Goal: Task Accomplishment & Management: Complete application form

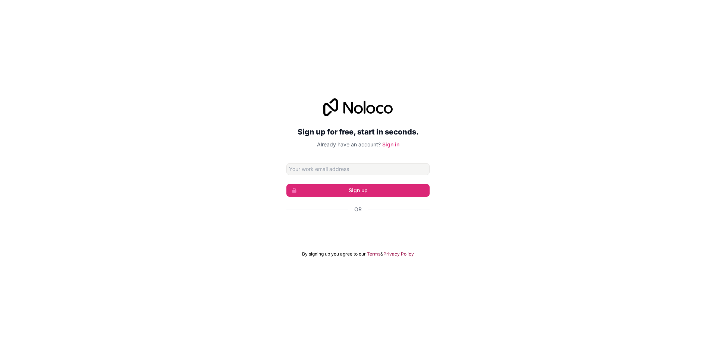
click at [350, 173] on input "Email address" at bounding box center [357, 169] width 143 height 12
click at [370, 168] on input "Email address" at bounding box center [357, 169] width 143 height 12
type input "[EMAIL_ADDRESS][DOMAIN_NAME]"
click at [380, 189] on button "Sign up" at bounding box center [357, 190] width 143 height 13
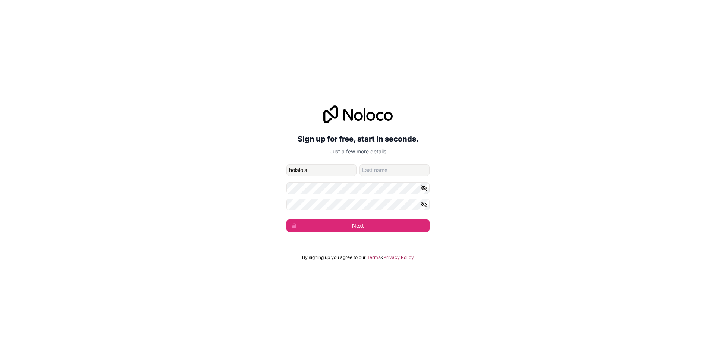
type input "holalola"
type input "holalola129"
click at [422, 188] on icon "button" at bounding box center [423, 187] width 5 height 3
click at [425, 204] on icon "button" at bounding box center [424, 204] width 7 height 7
click at [411, 223] on button "Next" at bounding box center [357, 226] width 143 height 13
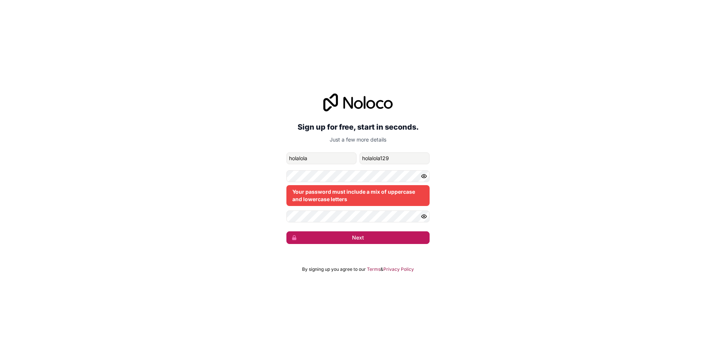
click at [388, 239] on button "Next" at bounding box center [357, 238] width 143 height 13
click at [354, 247] on div "Sign up for free, start in seconds. Just a few more details [EMAIL_ADDRESS][DOM…" at bounding box center [358, 169] width 716 height 172
click at [354, 241] on button "Next" at bounding box center [357, 238] width 143 height 13
click at [354, 236] on button "Next" at bounding box center [357, 238] width 143 height 13
drag, startPoint x: 343, startPoint y: 154, endPoint x: 65, endPoint y: 137, distance: 278.3
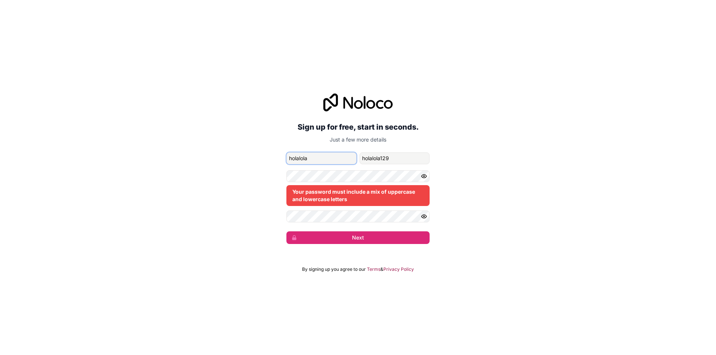
click at [68, 137] on div "Sign up for free, start in seconds. Just a few more details [EMAIL_ADDRESS][DOM…" at bounding box center [358, 169] width 716 height 172
type input "alexnader"
click at [313, 234] on button "Next" at bounding box center [357, 238] width 143 height 13
click at [449, 186] on div "Sign up for free, start in seconds. Just a few more details [EMAIL_ADDRESS][DOM…" at bounding box center [358, 169] width 716 height 172
click at [377, 190] on div "Your password must include a mix of uppercase and lowercase letters" at bounding box center [357, 195] width 143 height 21
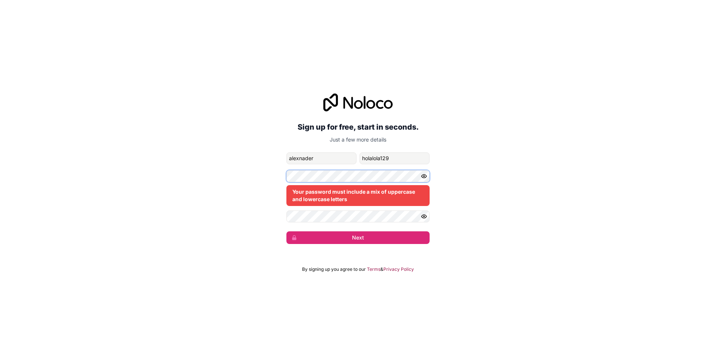
click at [198, 148] on div "Sign up for free, start in seconds. Just a few more details [EMAIL_ADDRESS][DOM…" at bounding box center [358, 169] width 716 height 172
click at [286, 232] on button "Next" at bounding box center [357, 238] width 143 height 13
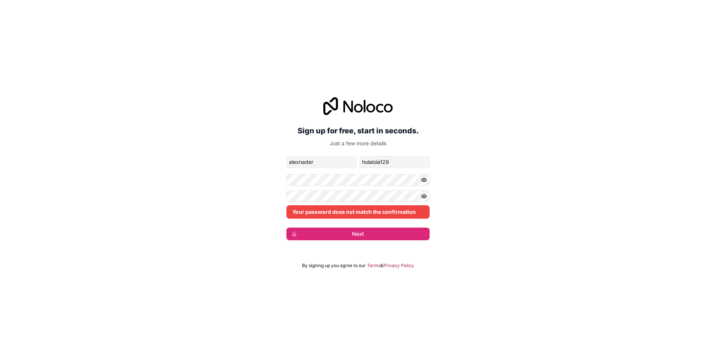
click at [332, 204] on div "Your password does not match the confirmation" at bounding box center [357, 205] width 143 height 28
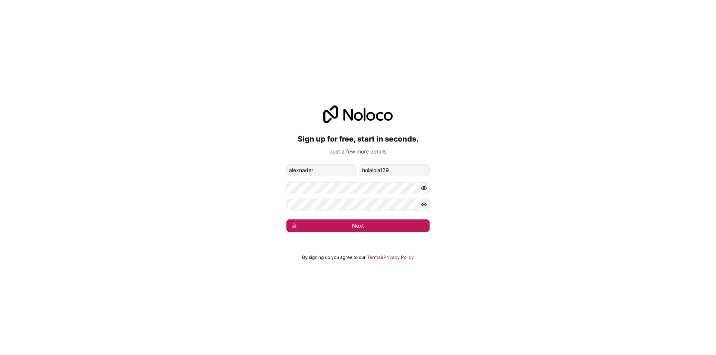
click at [366, 229] on button "Next" at bounding box center [357, 226] width 143 height 13
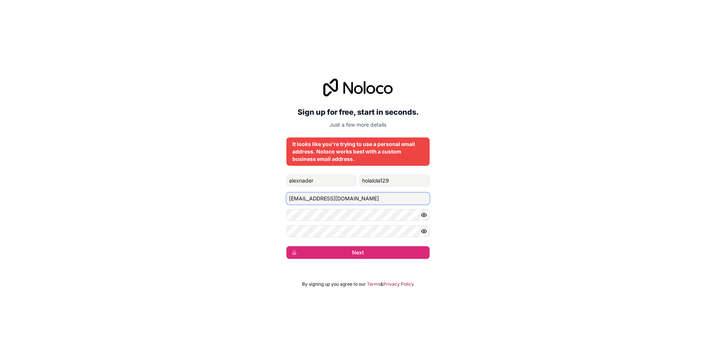
click at [371, 200] on input "[EMAIL_ADDRESS][DOMAIN_NAME]" at bounding box center [357, 199] width 143 height 12
drag, startPoint x: 376, startPoint y: 196, endPoint x: 0, endPoint y: 169, distance: 377.2
click at [0, 169] on div "Sign up for free, start in seconds. Just a few more details It looks like you'r…" at bounding box center [358, 168] width 716 height 201
paste input "[URL][DOMAIN_NAME][DOMAIN_NAME]"
click at [398, 200] on input "[URL][DOMAIN_NAME][DOMAIN_NAME]" at bounding box center [357, 199] width 143 height 12
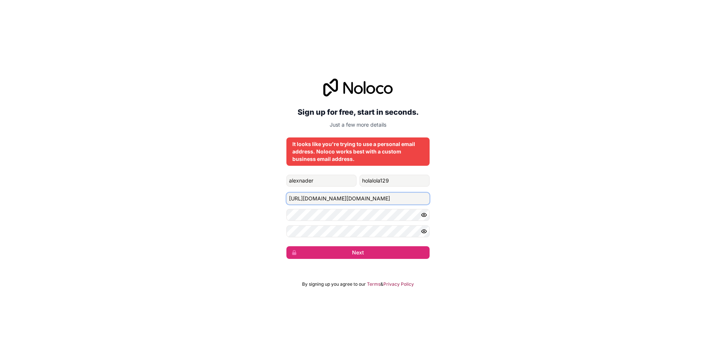
click at [399, 200] on input "[URL][DOMAIN_NAME][DOMAIN_NAME]" at bounding box center [357, 199] width 143 height 12
click at [400, 200] on input "[URL][DOMAIN_NAME][DOMAIN_NAME]" at bounding box center [357, 199] width 143 height 12
click at [401, 200] on input "[URL][DOMAIN_NAME][DOMAIN_NAME]" at bounding box center [357, 199] width 143 height 12
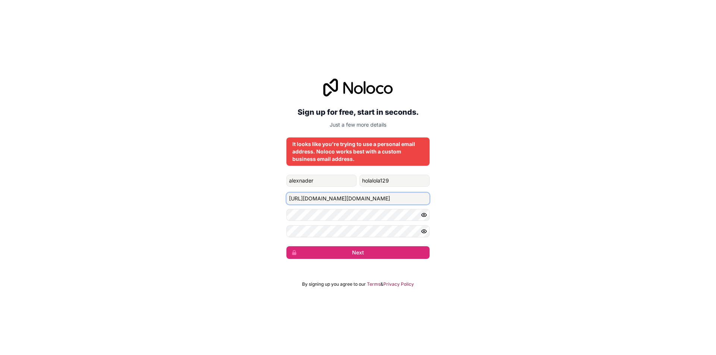
click at [401, 200] on input "[URL][DOMAIN_NAME][DOMAIN_NAME]" at bounding box center [357, 199] width 143 height 12
paste input "[EMAIL_ADDRESS] de perfil [EMAIL_ADDRESS][DOMAIN_NAME]"
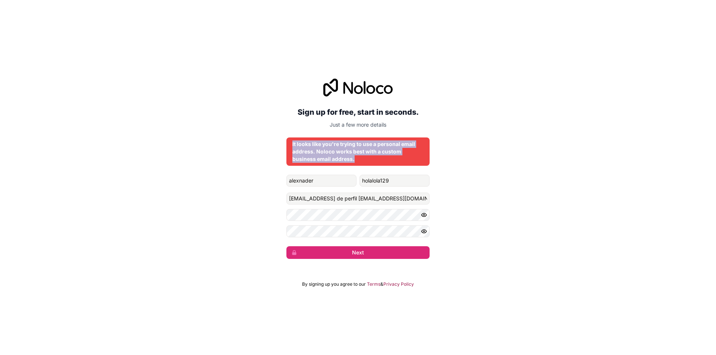
drag, startPoint x: 361, startPoint y: 160, endPoint x: 286, endPoint y: 136, distance: 78.9
click at [286, 136] on div "Sign up for free, start in seconds. Just a few more details It looks like you'r…" at bounding box center [358, 168] width 716 height 201
copy div "It looks like you're trying to use a personal email address. Noloco works best …"
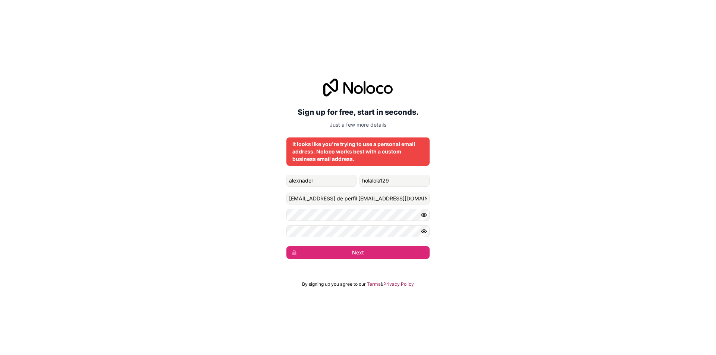
drag, startPoint x: 489, startPoint y: 181, endPoint x: 412, endPoint y: 192, distance: 78.5
click at [488, 183] on div "Sign up for free, start in seconds. Just a few more details It looks like you'r…" at bounding box center [358, 168] width 716 height 201
click at [314, 200] on input "[EMAIL_ADDRESS] de perfil [EMAIL_ADDRESS][DOMAIN_NAME]" at bounding box center [357, 199] width 143 height 12
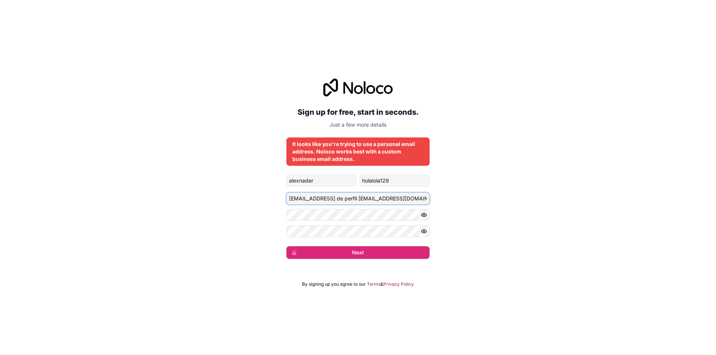
click at [314, 200] on input "[EMAIL_ADDRESS] de perfil [EMAIL_ADDRESS][DOMAIN_NAME]" at bounding box center [357, 199] width 143 height 12
paste input "It looks like you're trying to use a personal email address. Noloco works best …"
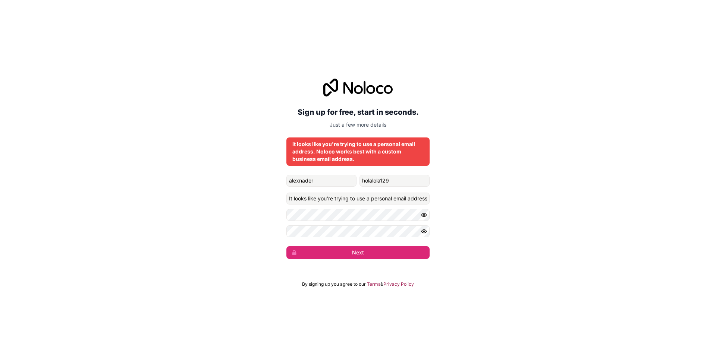
click at [431, 200] on div "Sign up for free, start in seconds. Just a few more details It looks like you'r…" at bounding box center [358, 168] width 716 height 201
drag, startPoint x: 389, startPoint y: 203, endPoint x: 183, endPoint y: 182, distance: 207.3
click at [184, 182] on div "Sign up for free, start in seconds. Just a few more details It looks like you'r…" at bounding box center [358, 168] width 716 height 201
drag, startPoint x: 421, startPoint y: 201, endPoint x: 166, endPoint y: 176, distance: 256.3
click at [169, 177] on div "Sign up for free, start in seconds. Just a few more details It looks like you'r…" at bounding box center [358, 168] width 716 height 201
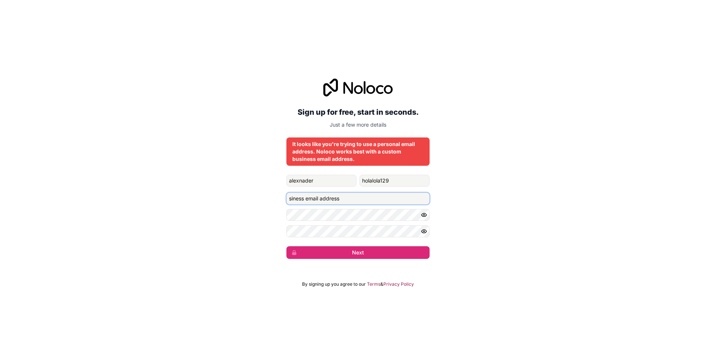
type input "siness email addres"
drag, startPoint x: 368, startPoint y: 196, endPoint x: 184, endPoint y: 191, distance: 184.3
click at [184, 191] on div "Sign up for free, start in seconds. Just a few more details It looks like you'r…" at bounding box center [358, 168] width 716 height 201
type input "l"
